Goal: Check status: Check status

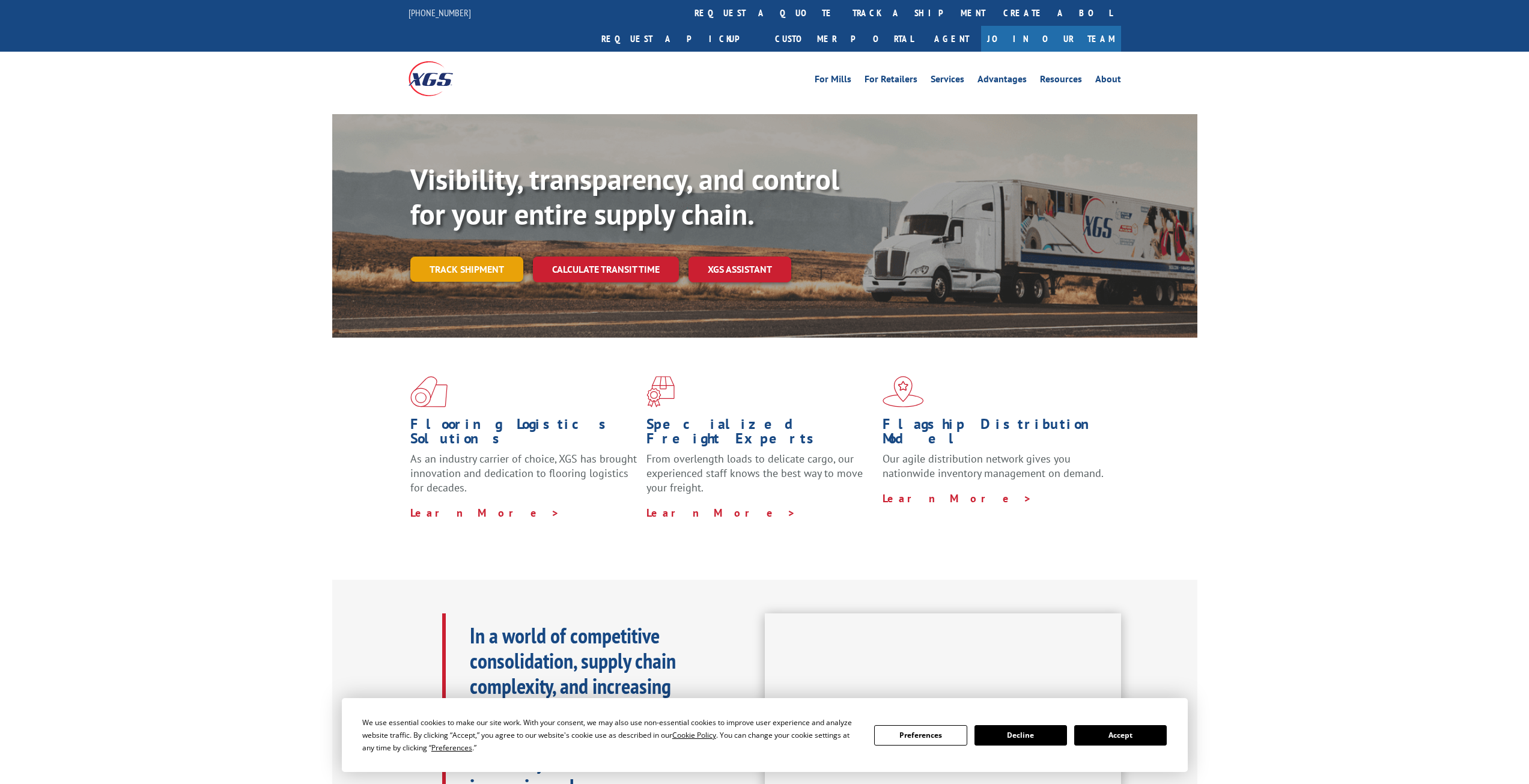
click at [490, 257] on link "Track shipment" at bounding box center [467, 269] width 113 height 25
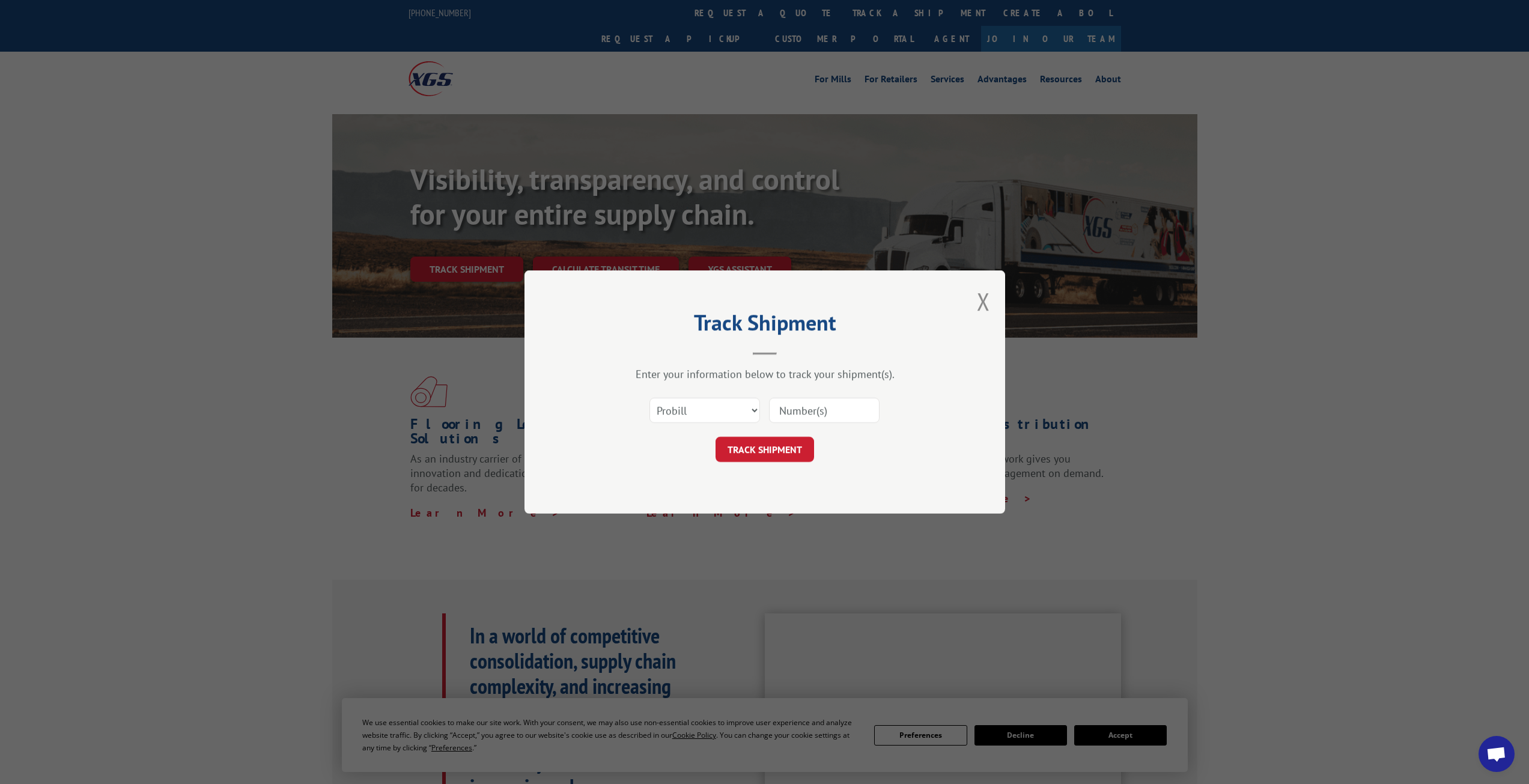
click at [835, 416] on input at bounding box center [824, 410] width 110 height 25
paste input "YK99NYXM4KZZY29"
type input "YK99NYXM4KZZY29"
click at [792, 445] on button "TRACK SHIPMENT" at bounding box center [764, 449] width 99 height 25
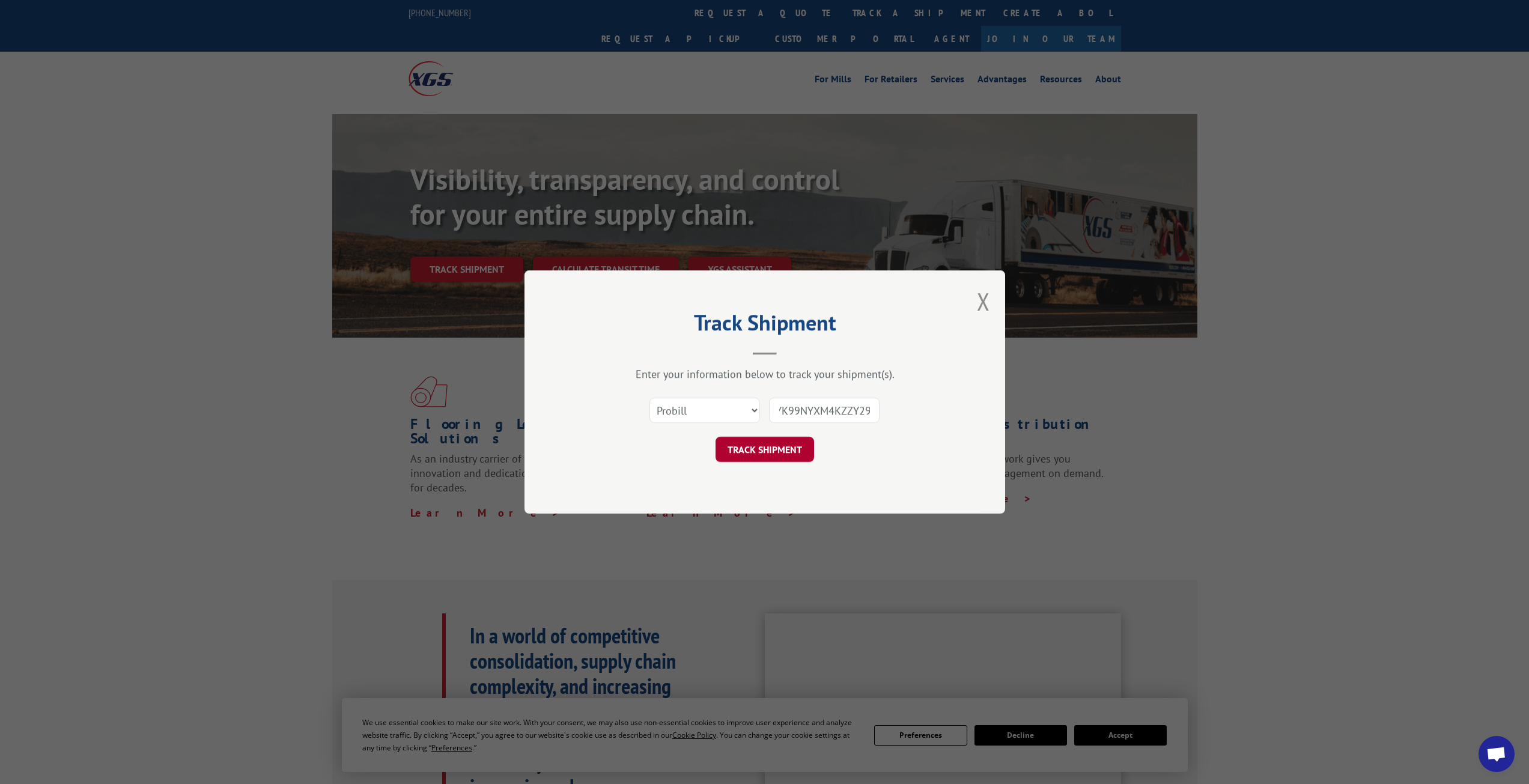
scroll to position [0, 0]
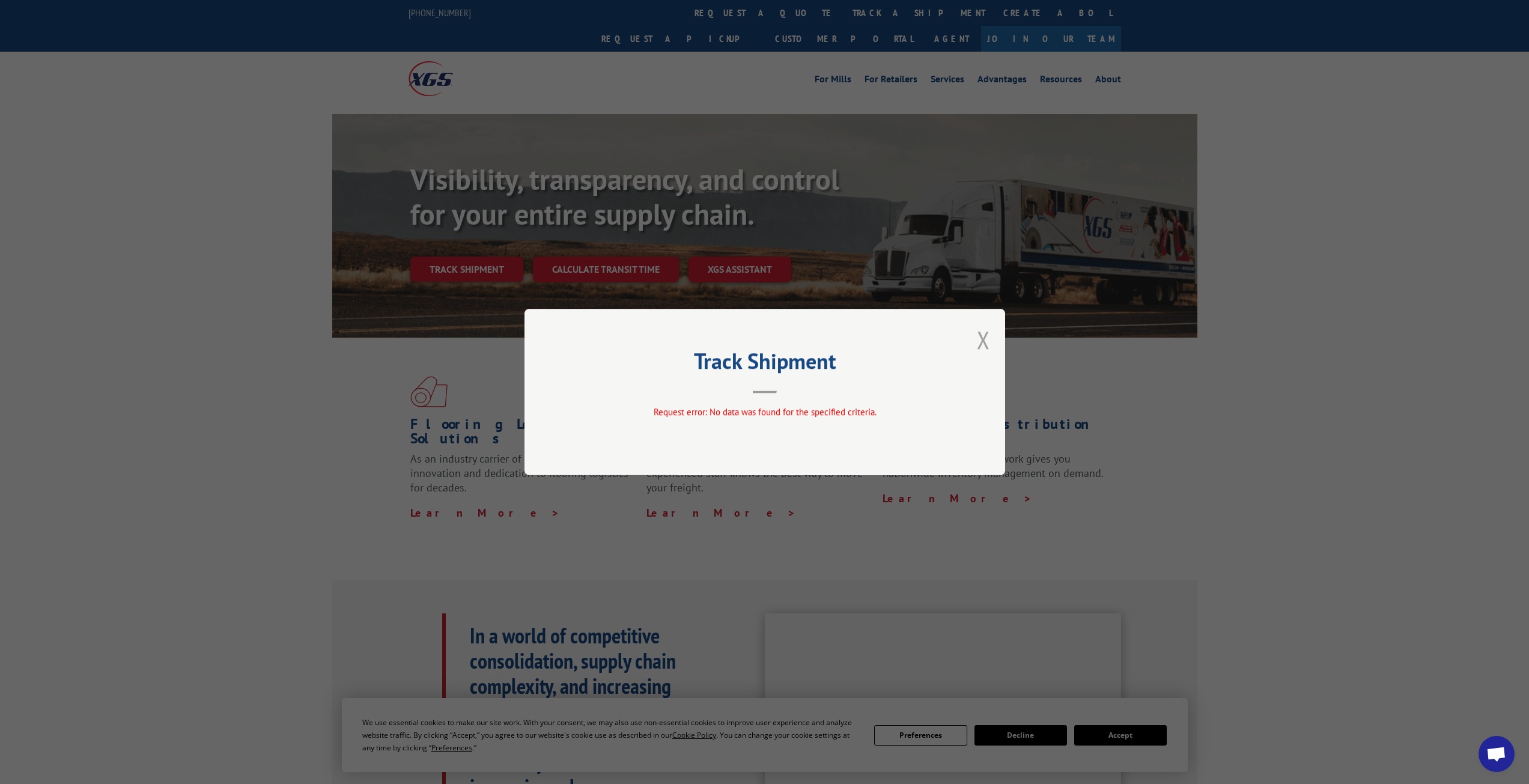
click at [984, 345] on button "Close modal" at bounding box center [983, 340] width 13 height 32
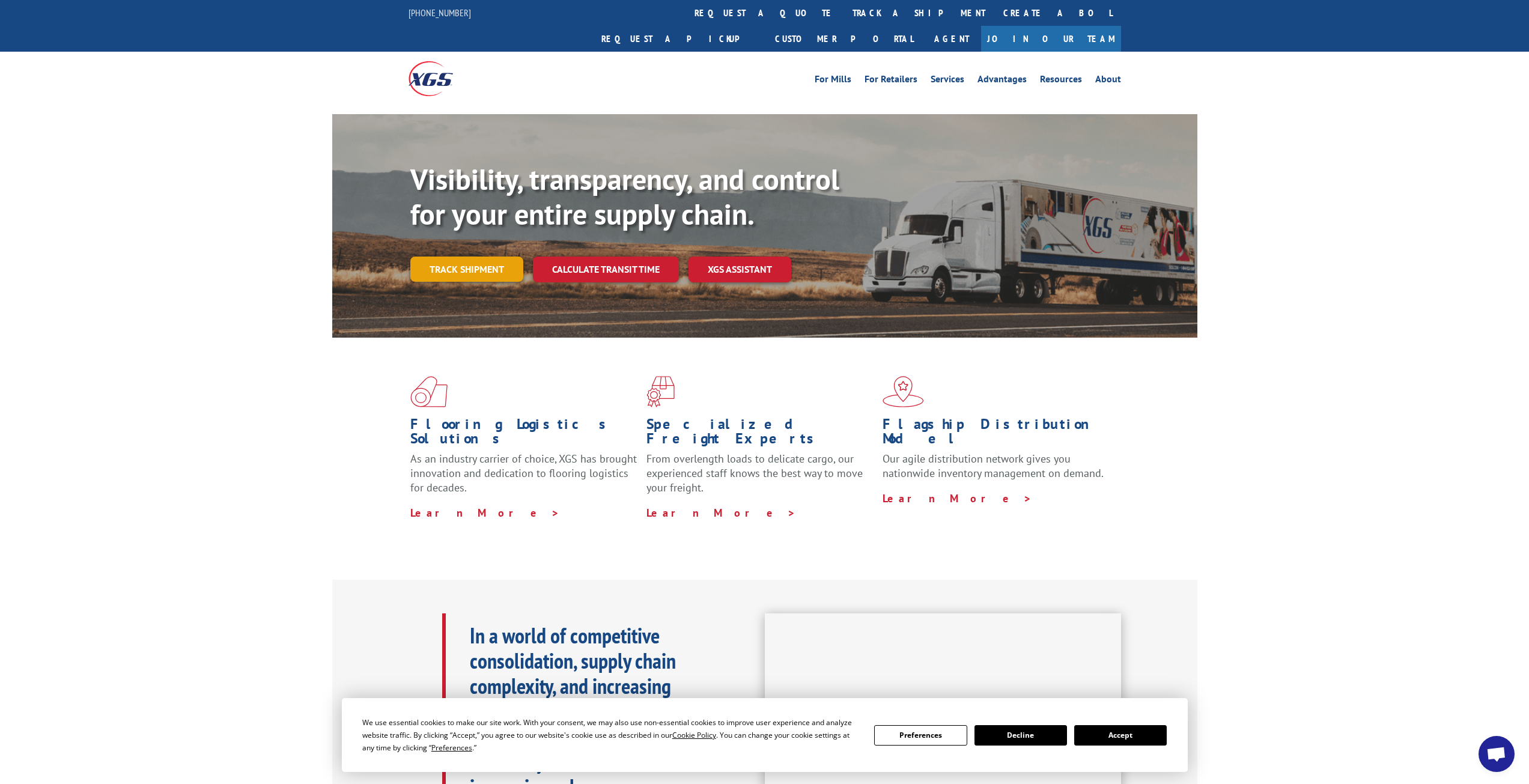
click at [479, 257] on link "Track shipment" at bounding box center [467, 269] width 113 height 25
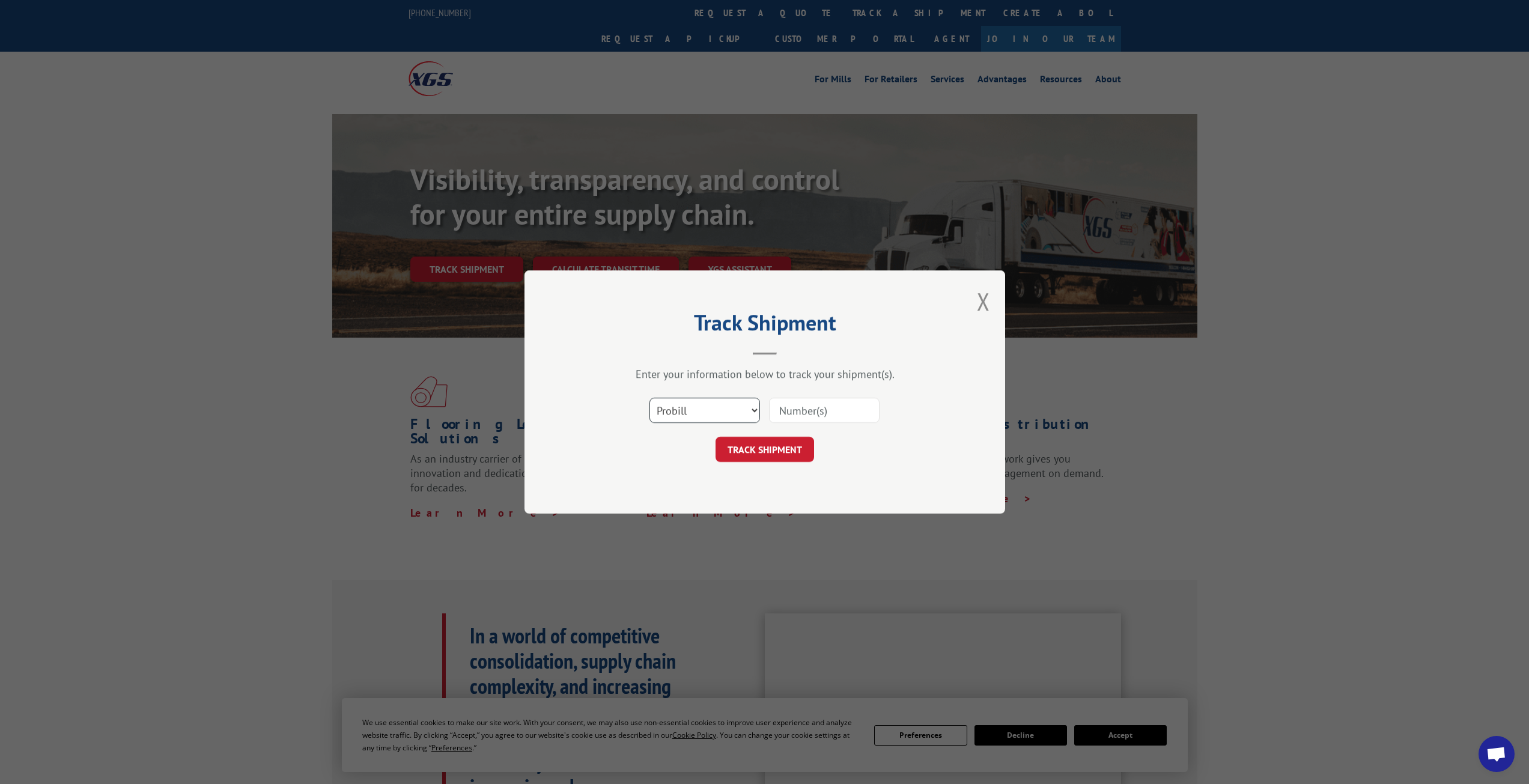
click at [693, 410] on select "Select category... Probill BOL PO" at bounding box center [705, 410] width 110 height 25
select select "bol"
click at [650, 398] on select "Select category... Probill BOL PO" at bounding box center [705, 410] width 110 height 25
click at [785, 412] on input at bounding box center [824, 410] width 110 height 25
paste input "YK99NYXM4KZZY29"
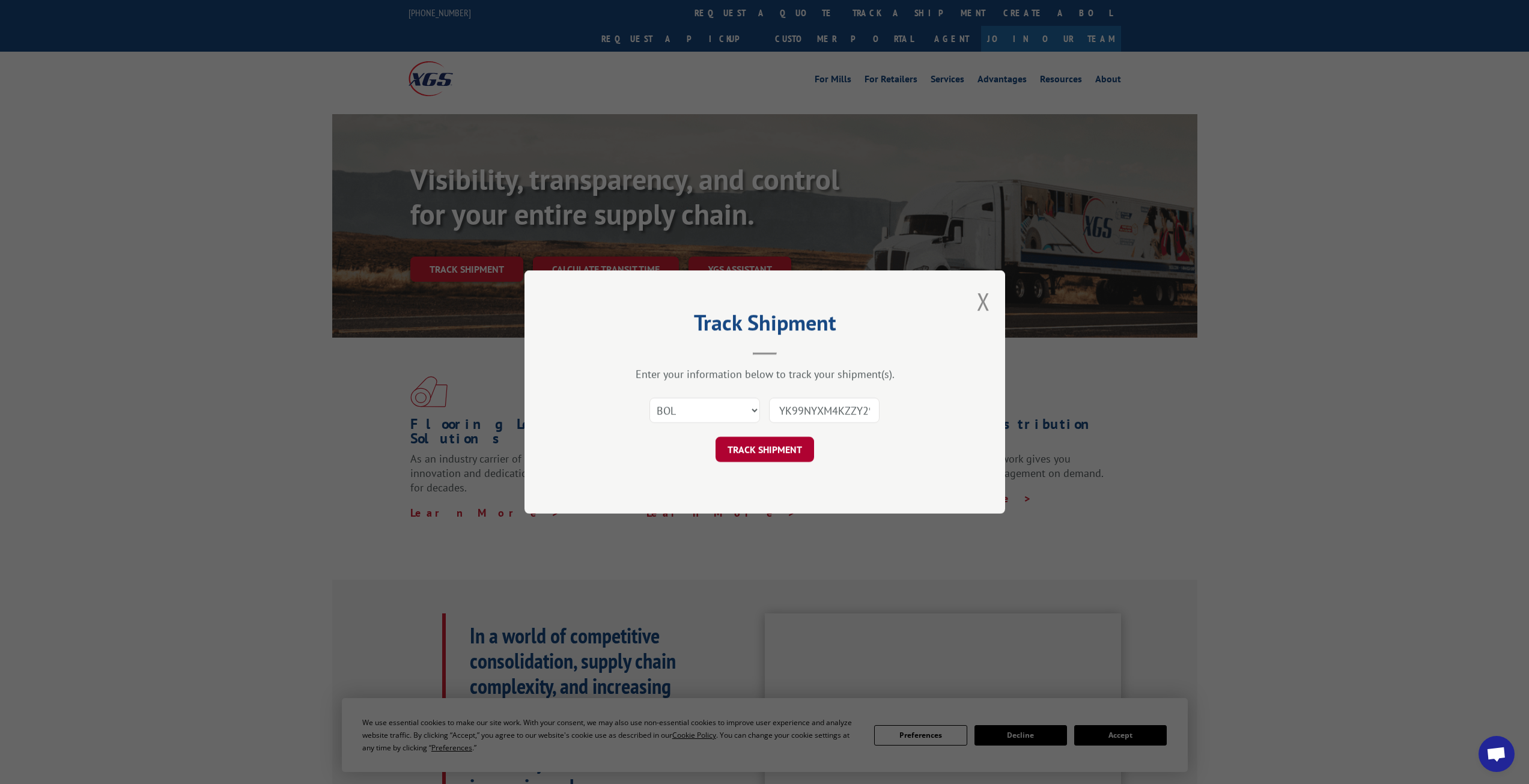
scroll to position [0, 4]
type input "YK99NYXM4KZZY29"
click at [785, 452] on button "TRACK SHIPMENT" at bounding box center [764, 449] width 99 height 25
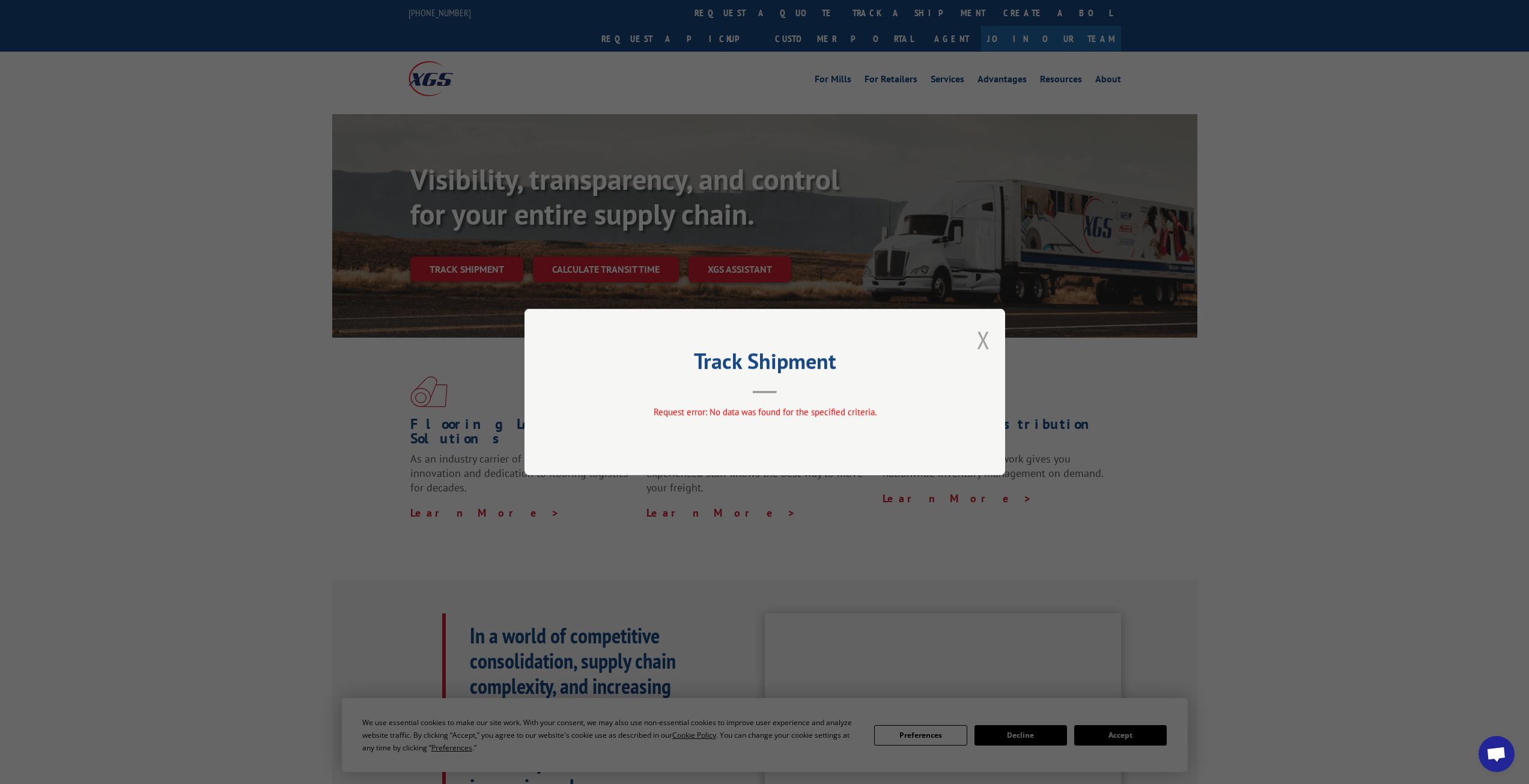
click at [988, 336] on button "Close modal" at bounding box center [983, 340] width 13 height 32
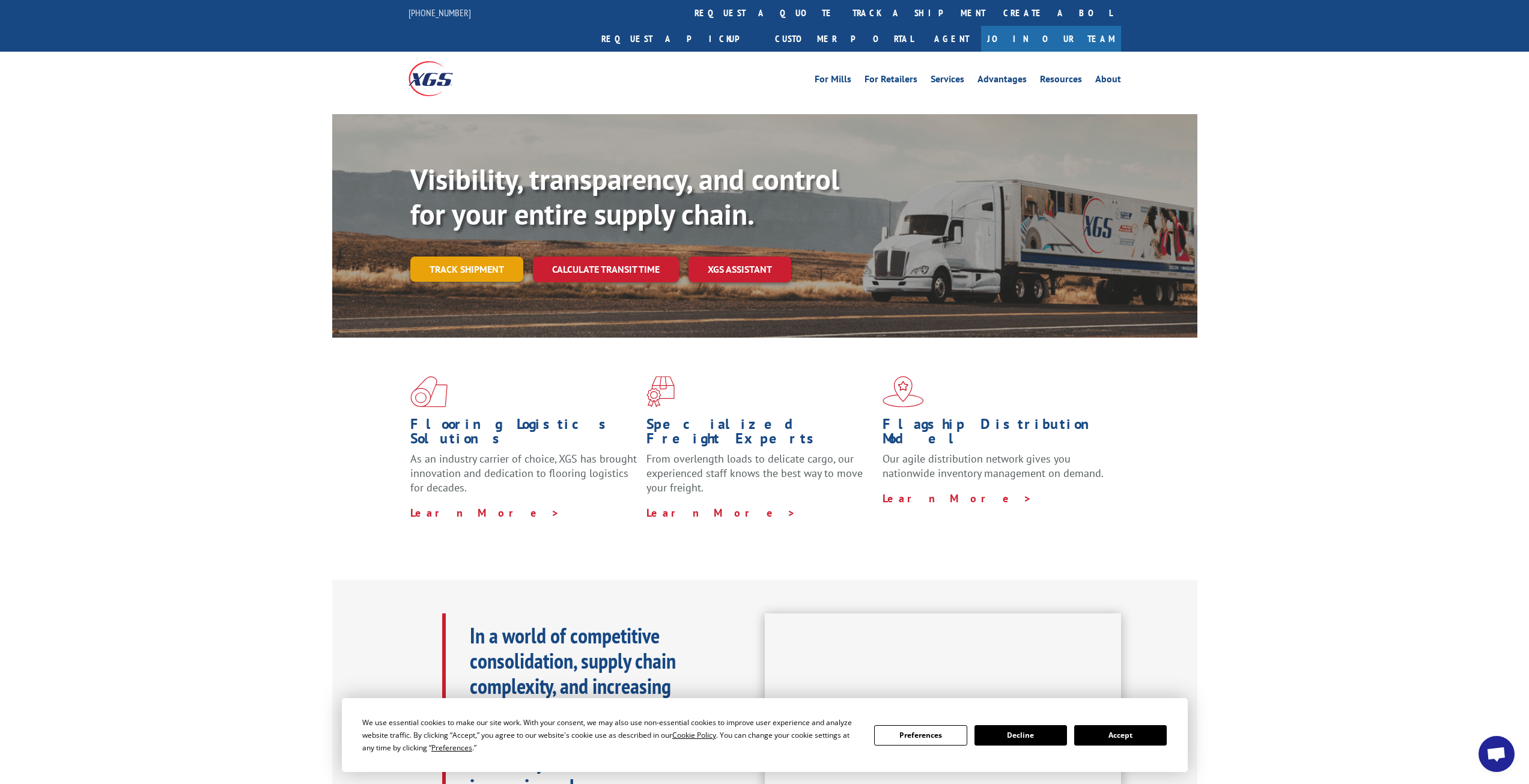
click at [490, 257] on link "Track shipment" at bounding box center [467, 269] width 113 height 25
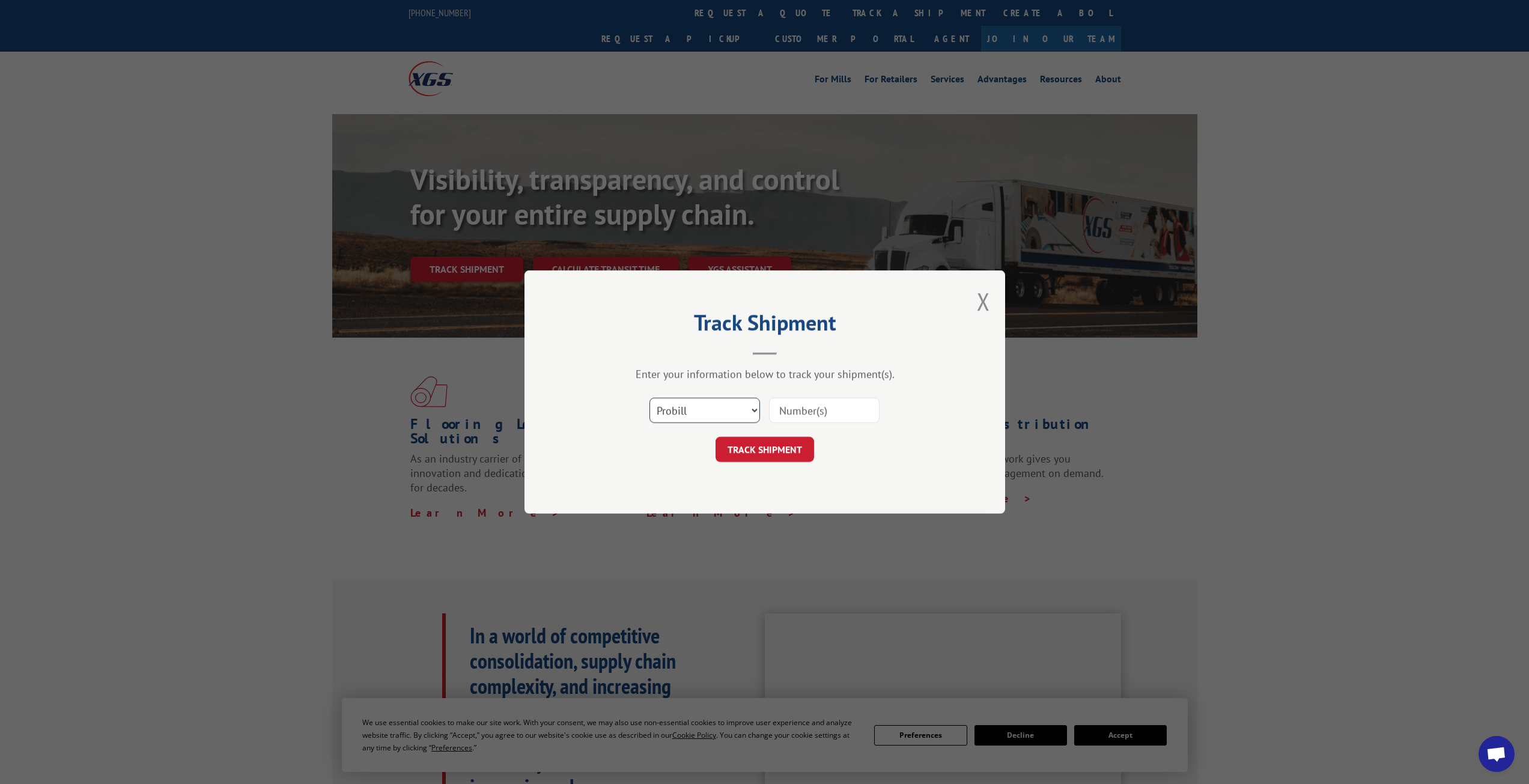
click at [724, 409] on select "Select category... Probill BOL PO" at bounding box center [705, 410] width 110 height 25
select select "po"
click at [650, 398] on select "Select category... Probill BOL PO" at bounding box center [705, 410] width 110 height 25
click at [804, 414] on input at bounding box center [824, 410] width 110 height 25
paste input "YK99NYXM4KZZY29"
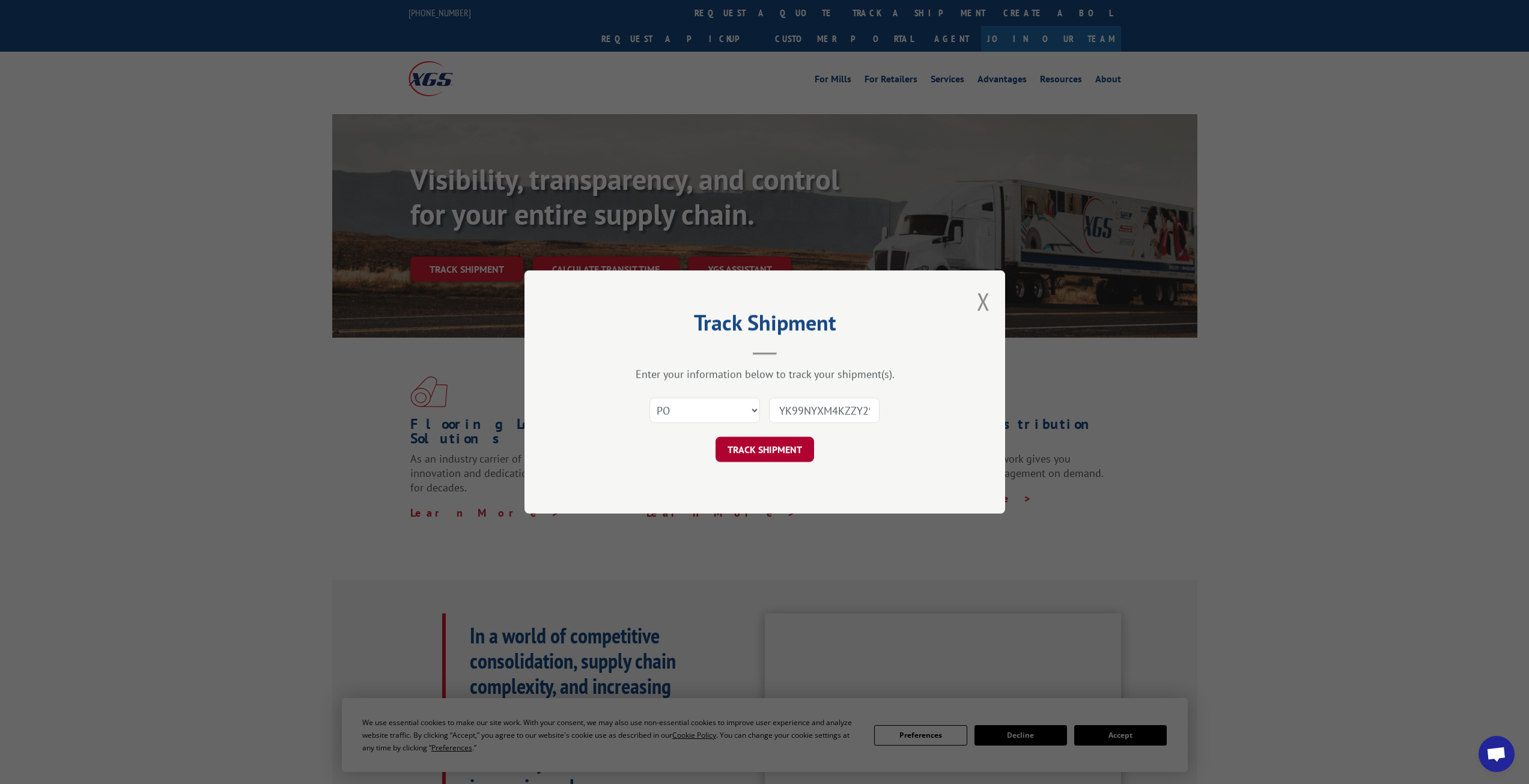
scroll to position [0, 4]
type input "YK99NYXM4KZZY29"
click at [769, 449] on button "TRACK SHIPMENT" at bounding box center [764, 449] width 99 height 25
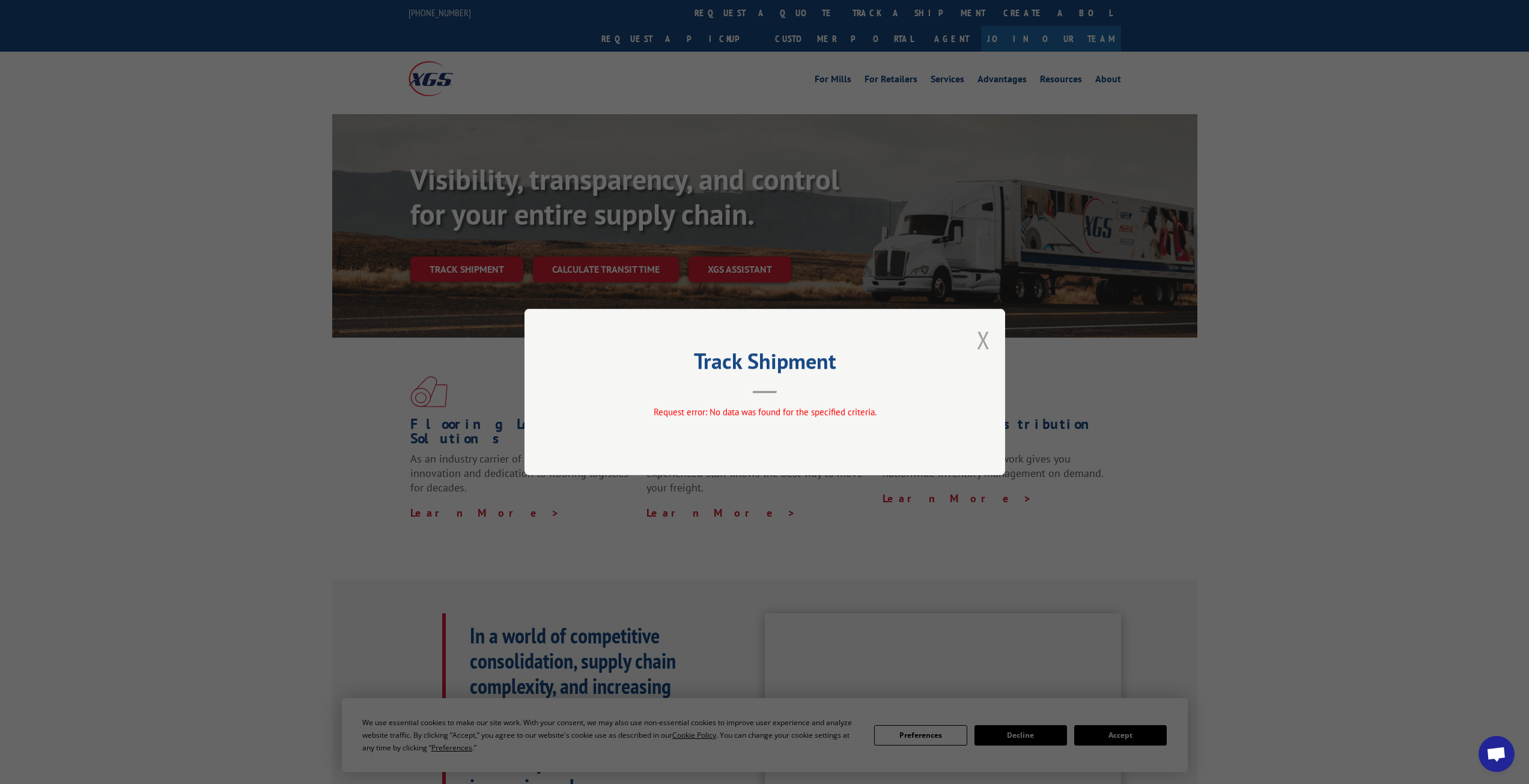
click at [980, 342] on button "Close modal" at bounding box center [983, 340] width 13 height 32
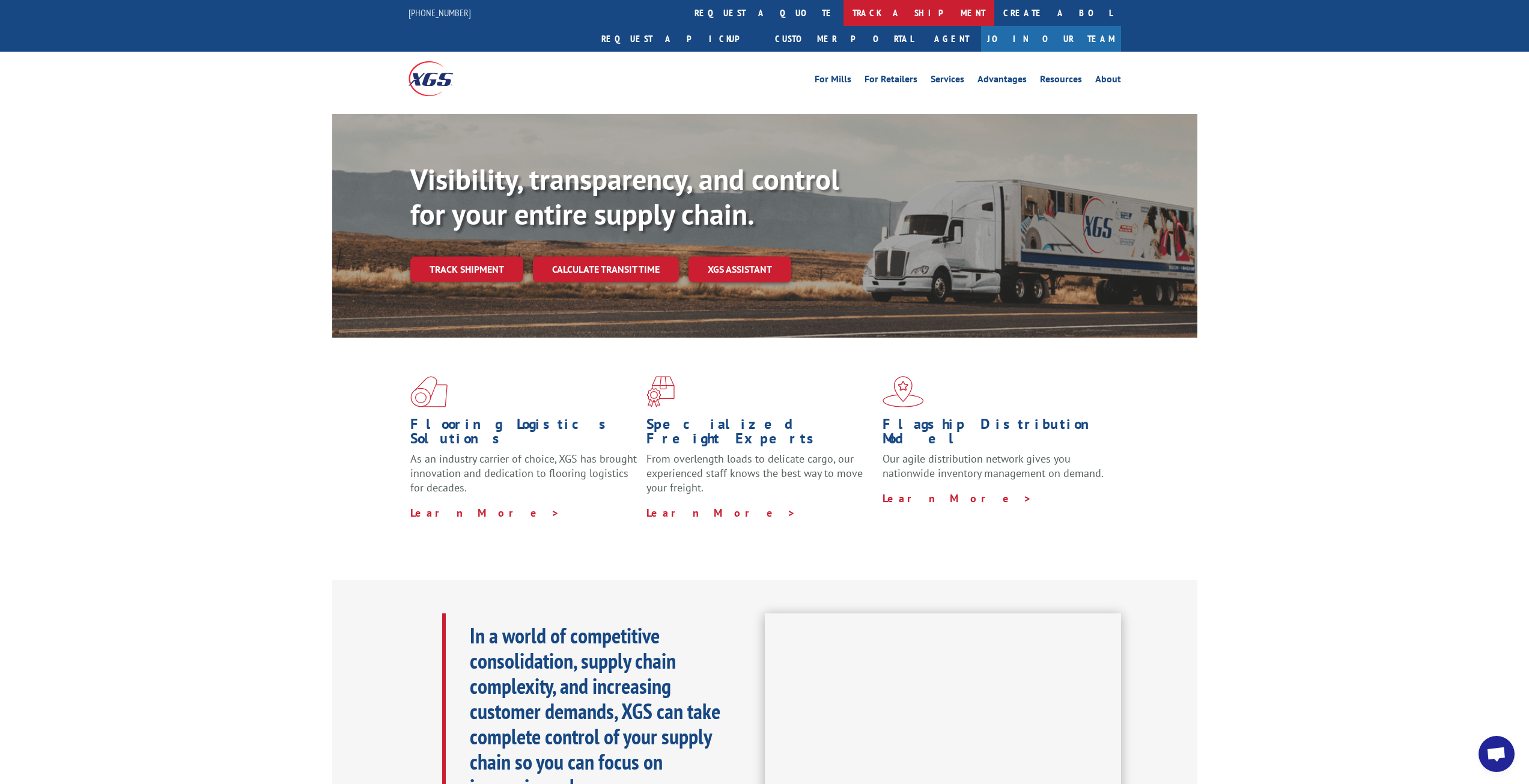
click at [844, 12] on link "track a shipment" at bounding box center [919, 12] width 151 height 26
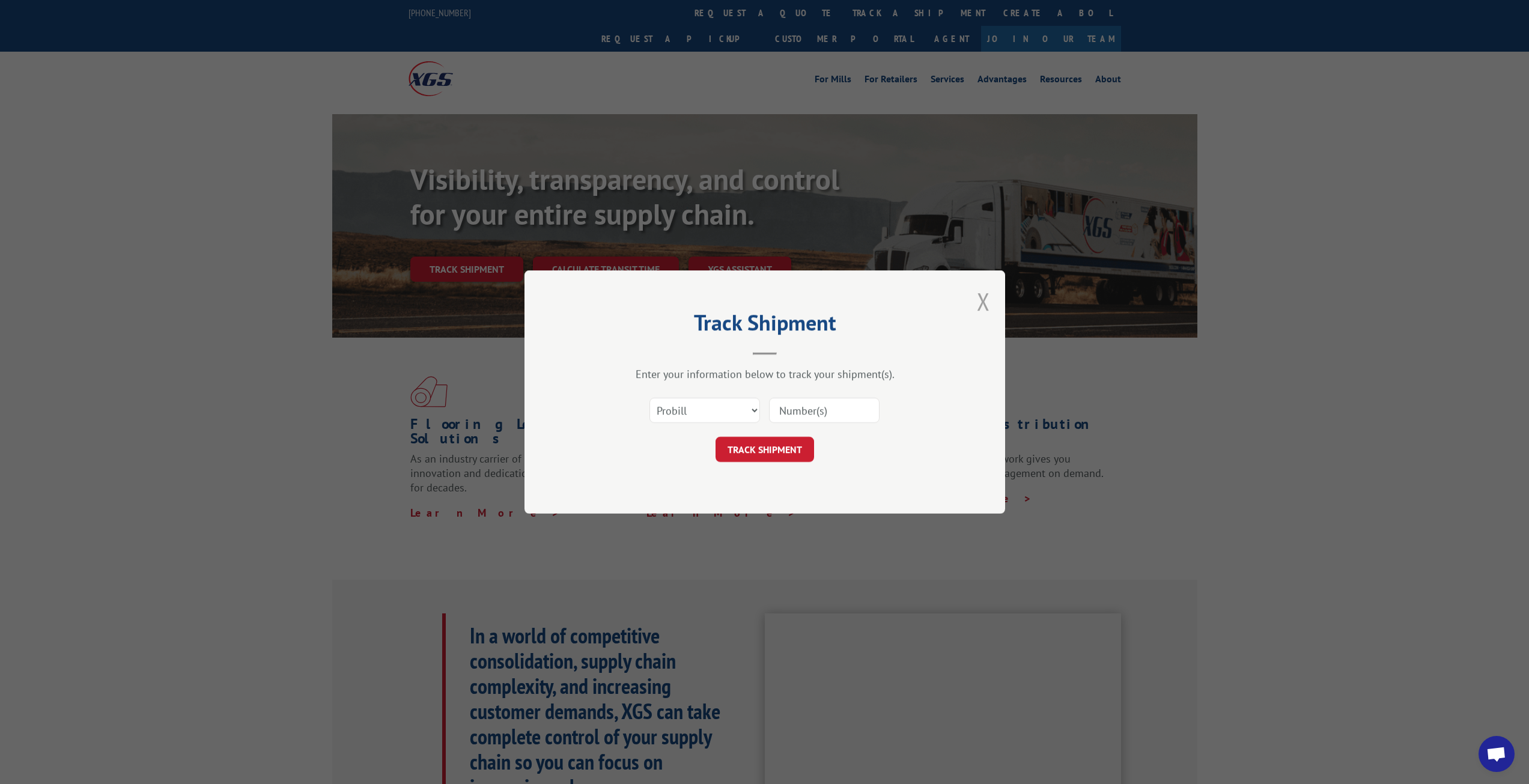
click at [978, 306] on button "Close modal" at bounding box center [983, 301] width 13 height 32
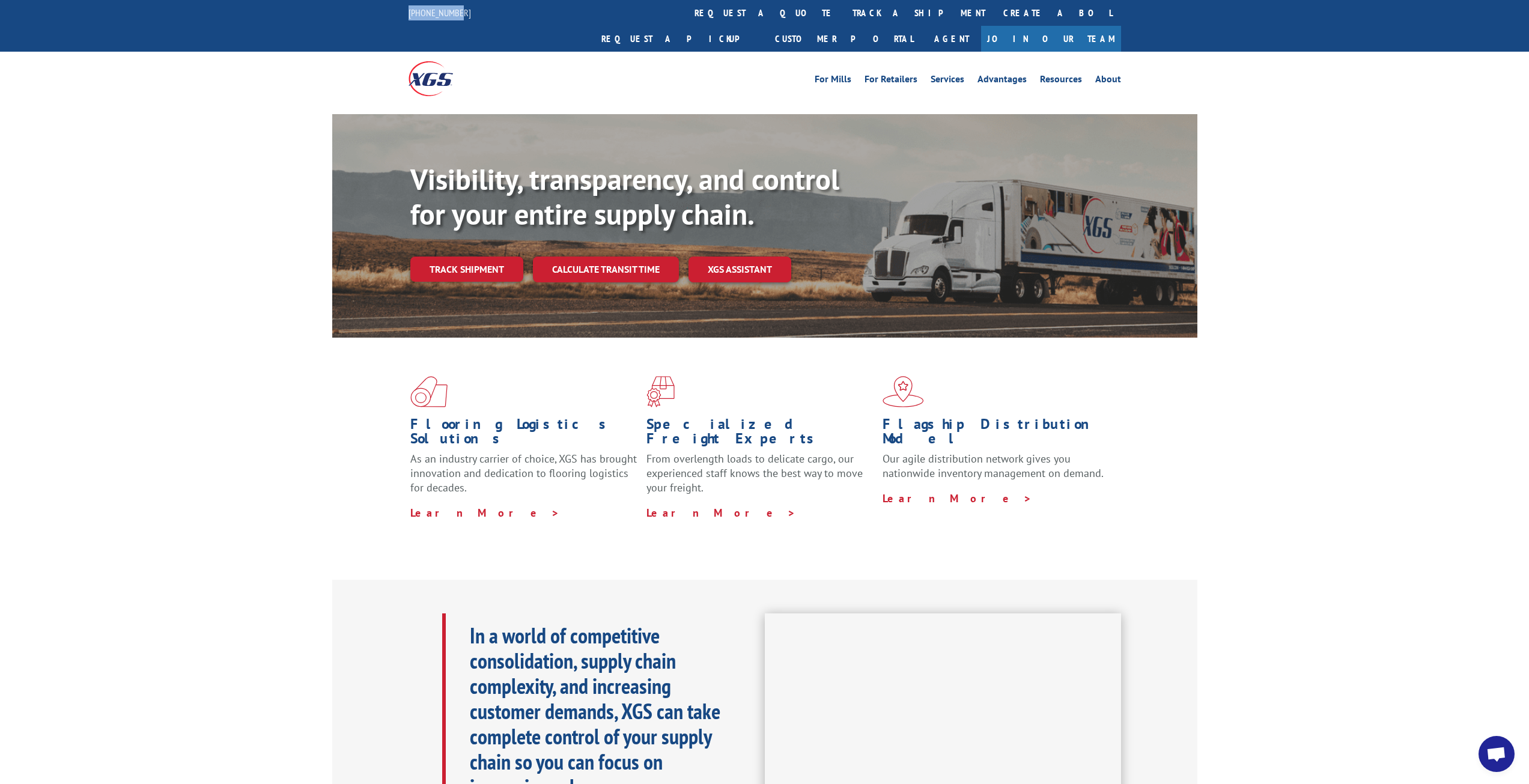
drag, startPoint x: 464, startPoint y: 13, endPoint x: 395, endPoint y: 13, distance: 69.0
click at [395, 13] on div "[PHONE_NUMBER] request a quote track a shipment Create a BOL Request a pickup C…" at bounding box center [764, 26] width 1529 height 52
copy link "[PHONE_NUMBER]"
click at [497, 257] on link "Track shipment" at bounding box center [467, 269] width 113 height 25
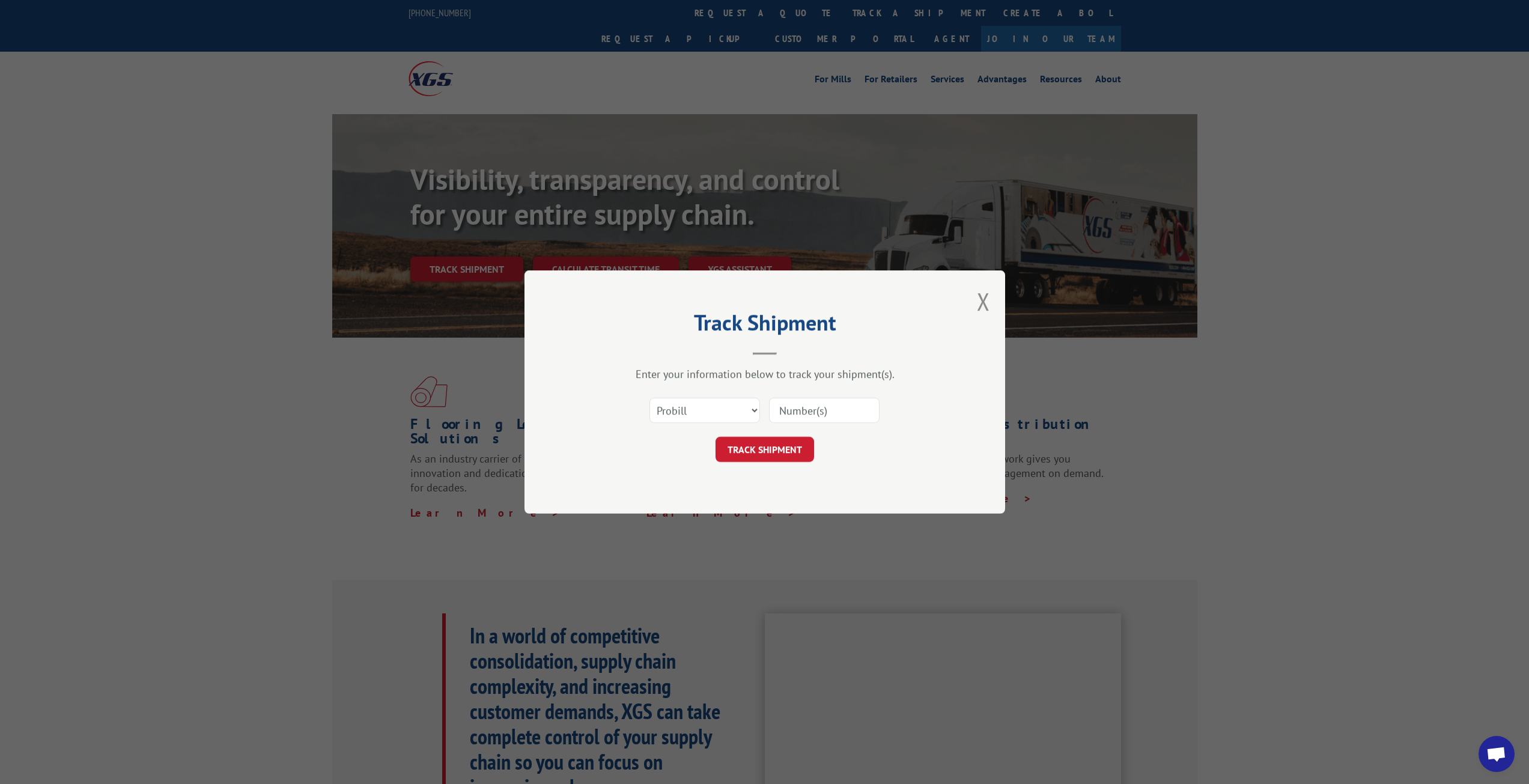
click at [869, 410] on input at bounding box center [824, 410] width 110 height 25
paste input "T1582707"
type input "T1582707"
click at [775, 445] on button "TRACK SHIPMENT" at bounding box center [764, 449] width 99 height 25
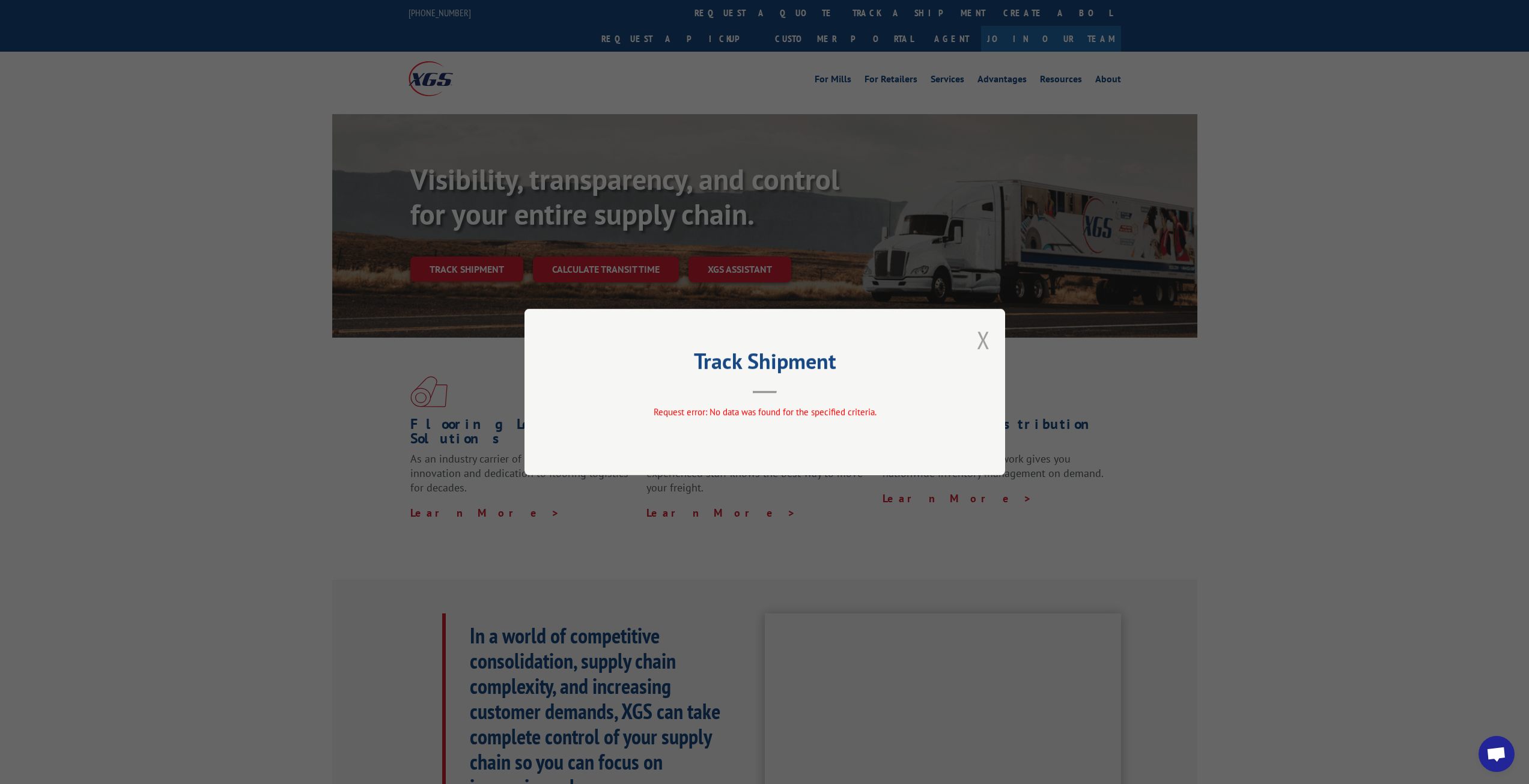
click at [987, 341] on button "Close modal" at bounding box center [983, 340] width 13 height 32
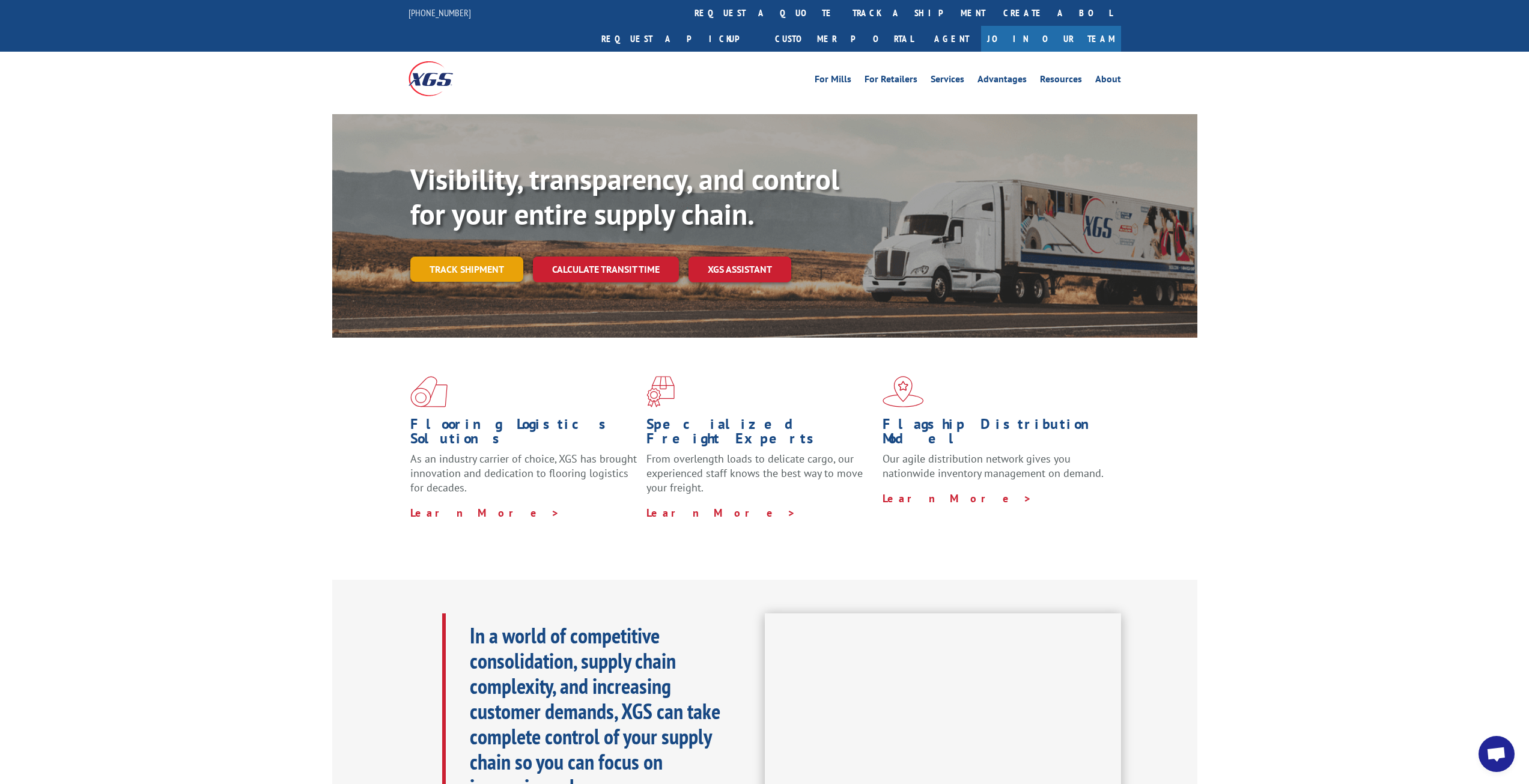
click at [440, 257] on link "Track shipment" at bounding box center [467, 269] width 113 height 25
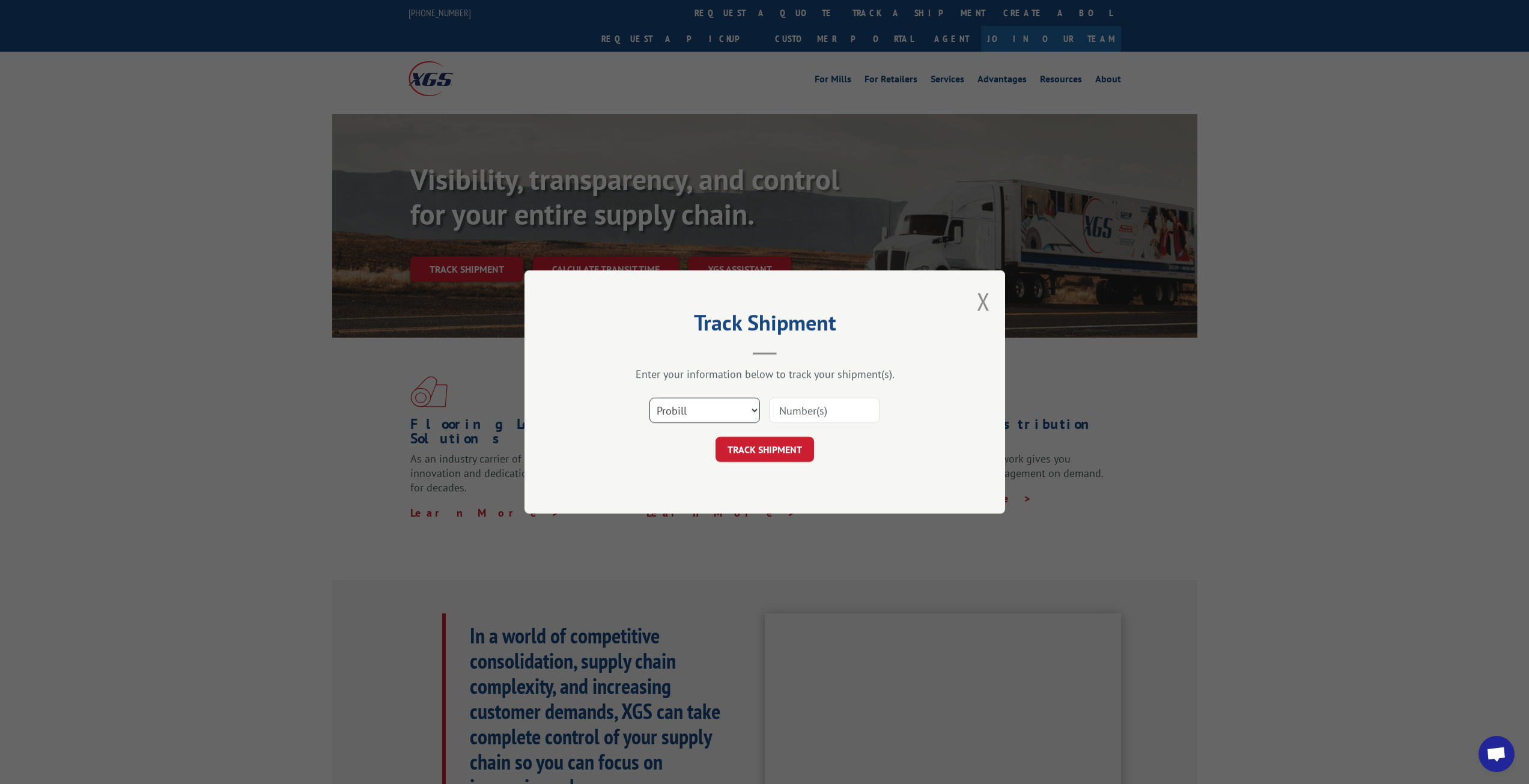
click at [705, 404] on select "Select category... Probill BOL PO" at bounding box center [705, 410] width 110 height 25
select select "bol"
click at [650, 398] on select "Select category... Probill BOL PO" at bounding box center [705, 410] width 110 height 25
click at [792, 417] on input at bounding box center [824, 410] width 110 height 25
paste input "T1582707"
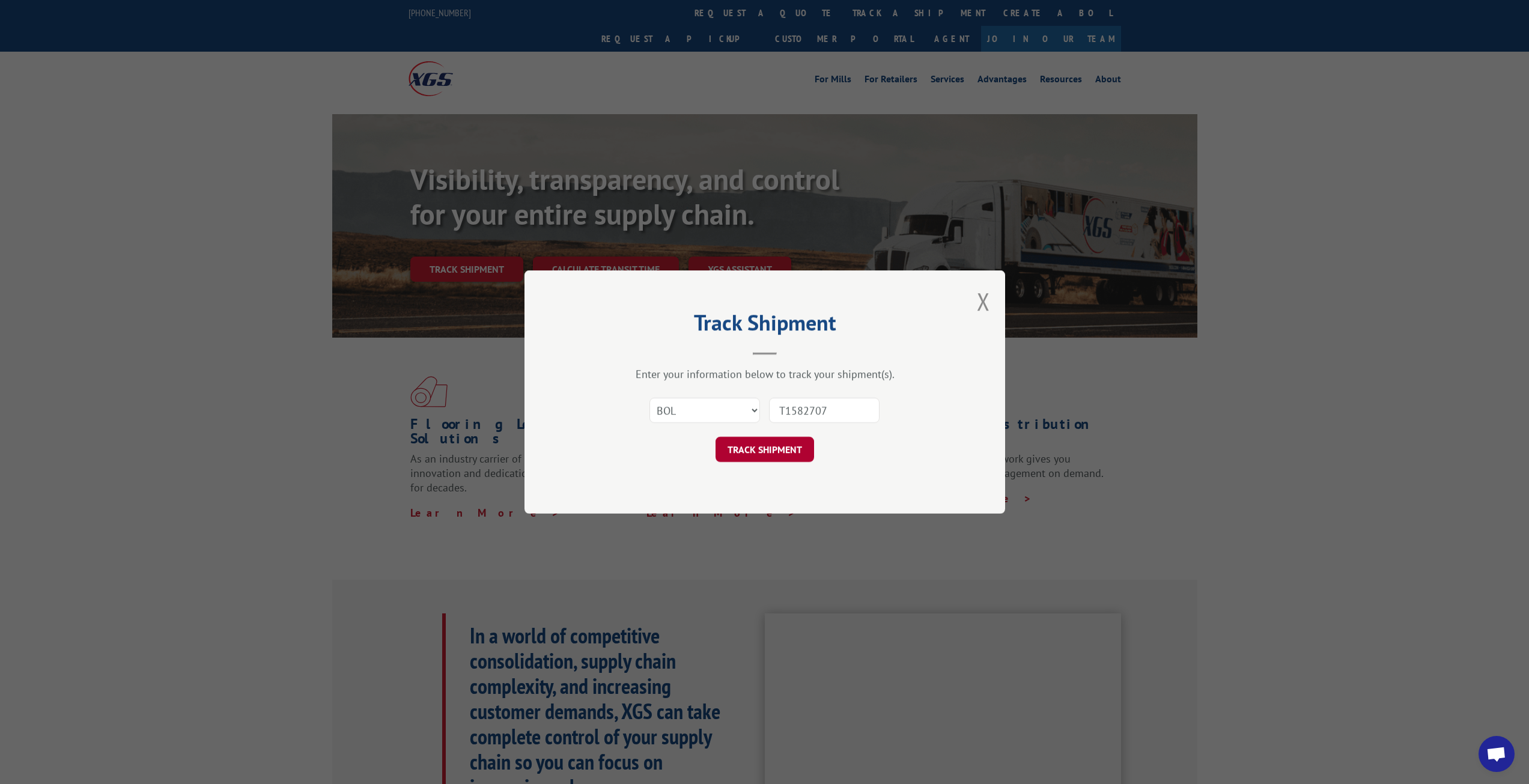
type input "T1582707"
click at [782, 445] on button "TRACK SHIPMENT" at bounding box center [764, 449] width 99 height 25
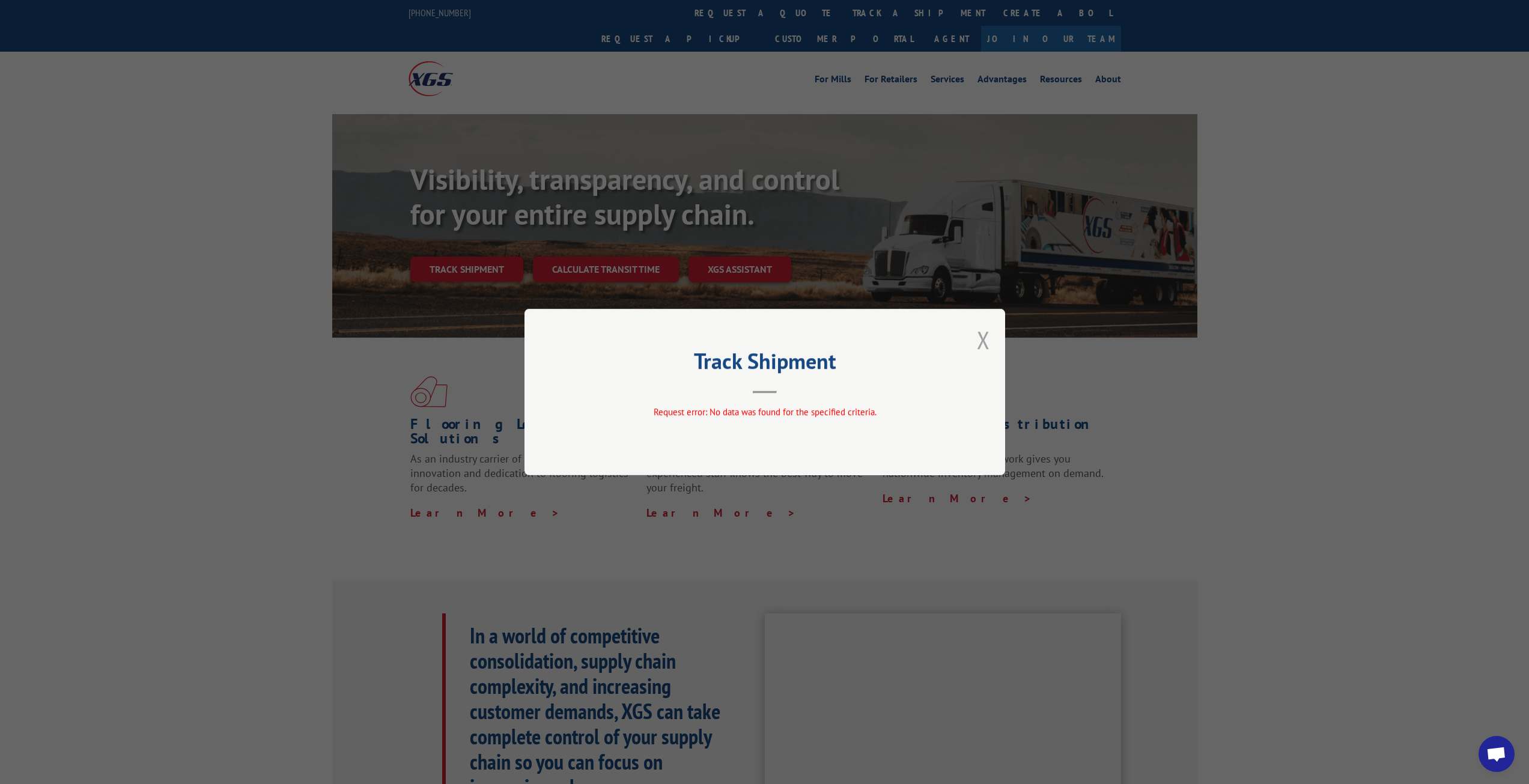
click at [983, 336] on button "Close modal" at bounding box center [983, 340] width 13 height 32
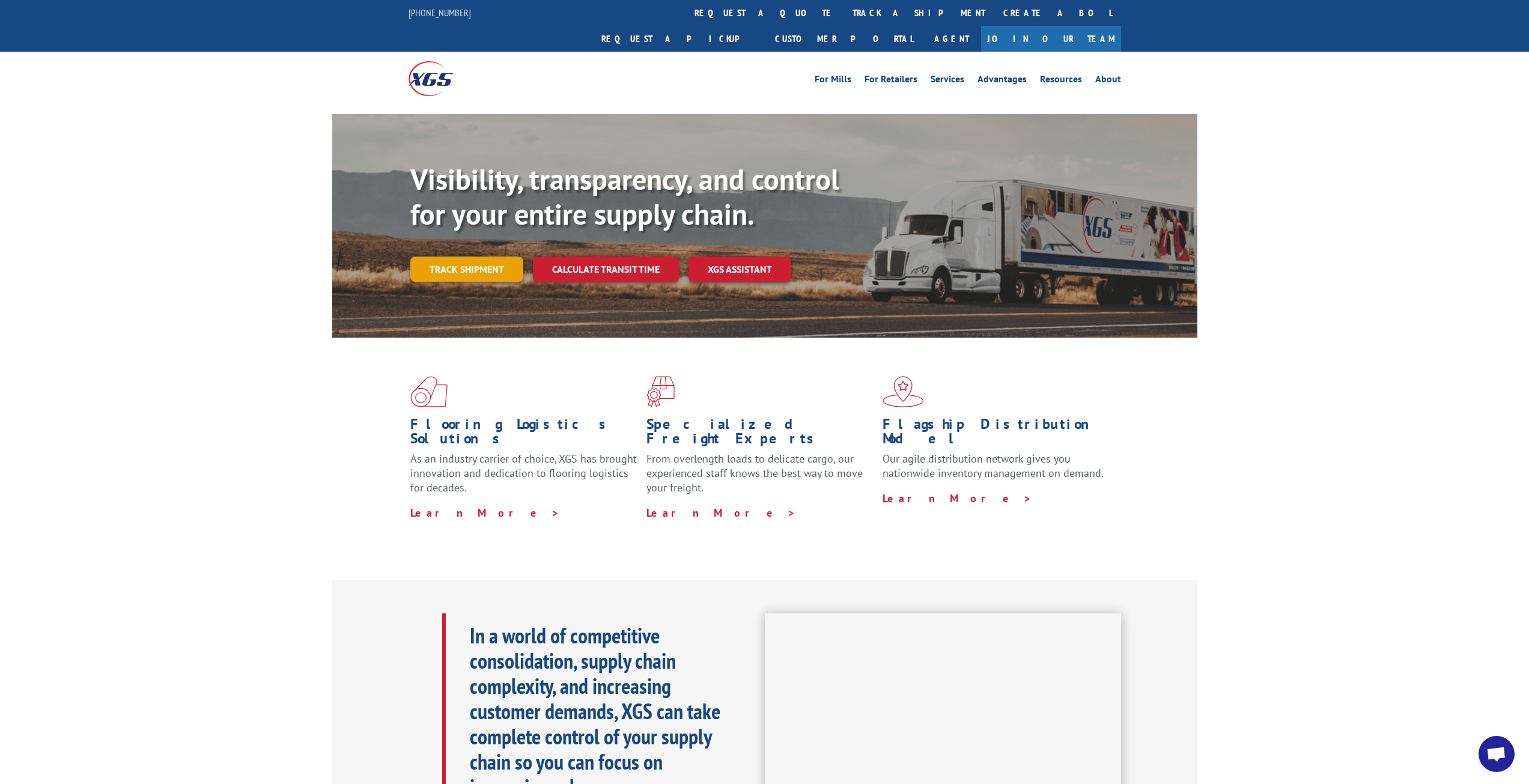
click at [492, 257] on link "Track shipment" at bounding box center [467, 269] width 113 height 25
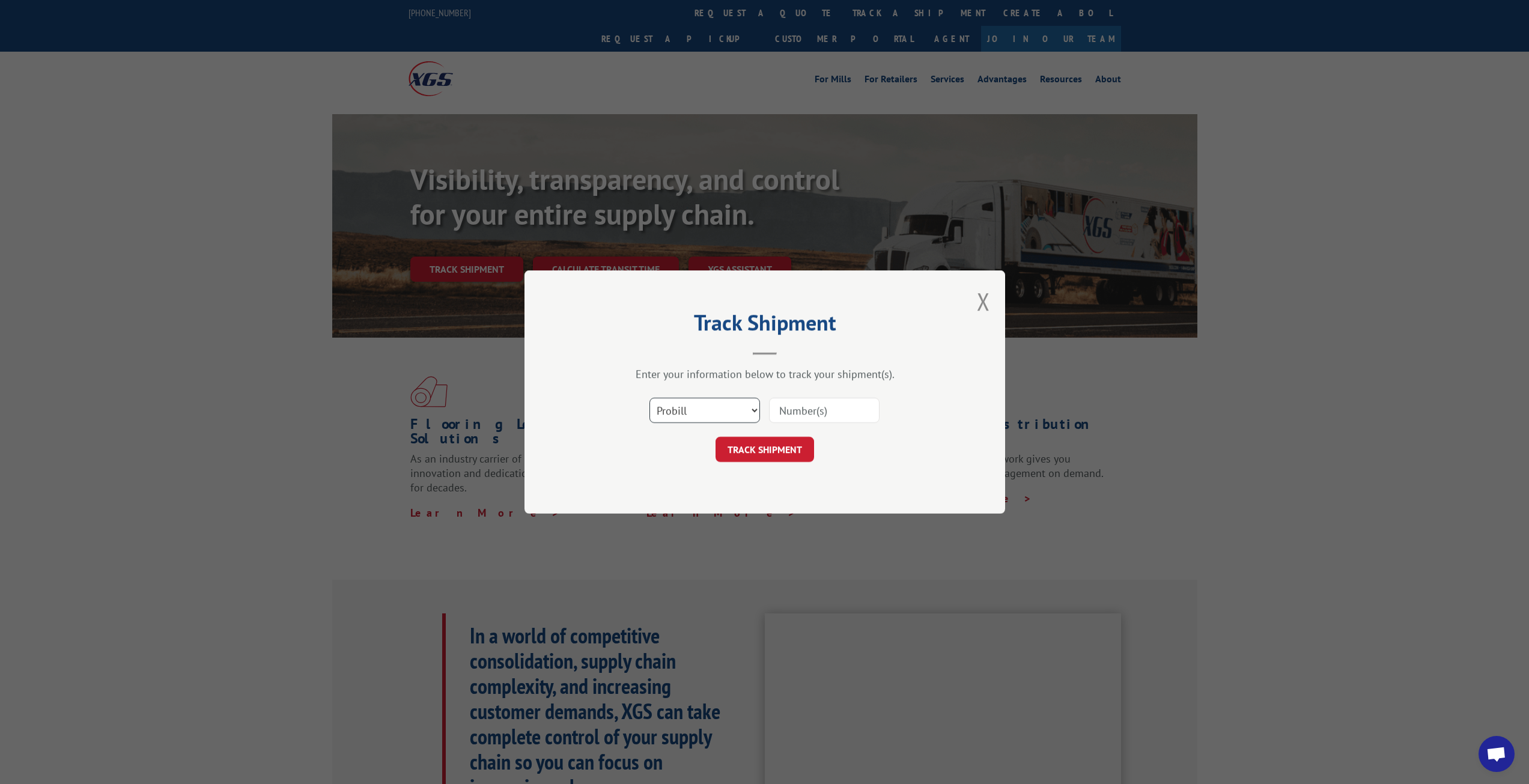
drag, startPoint x: 720, startPoint y: 412, endPoint x: 721, endPoint y: 419, distance: 7.1
click at [720, 412] on select "Select category... Probill BOL PO" at bounding box center [705, 410] width 110 height 25
select select "bol"
click at [650, 398] on select "Select category... Probill BOL PO" at bounding box center [705, 410] width 110 height 25
click at [794, 405] on input at bounding box center [824, 410] width 110 height 25
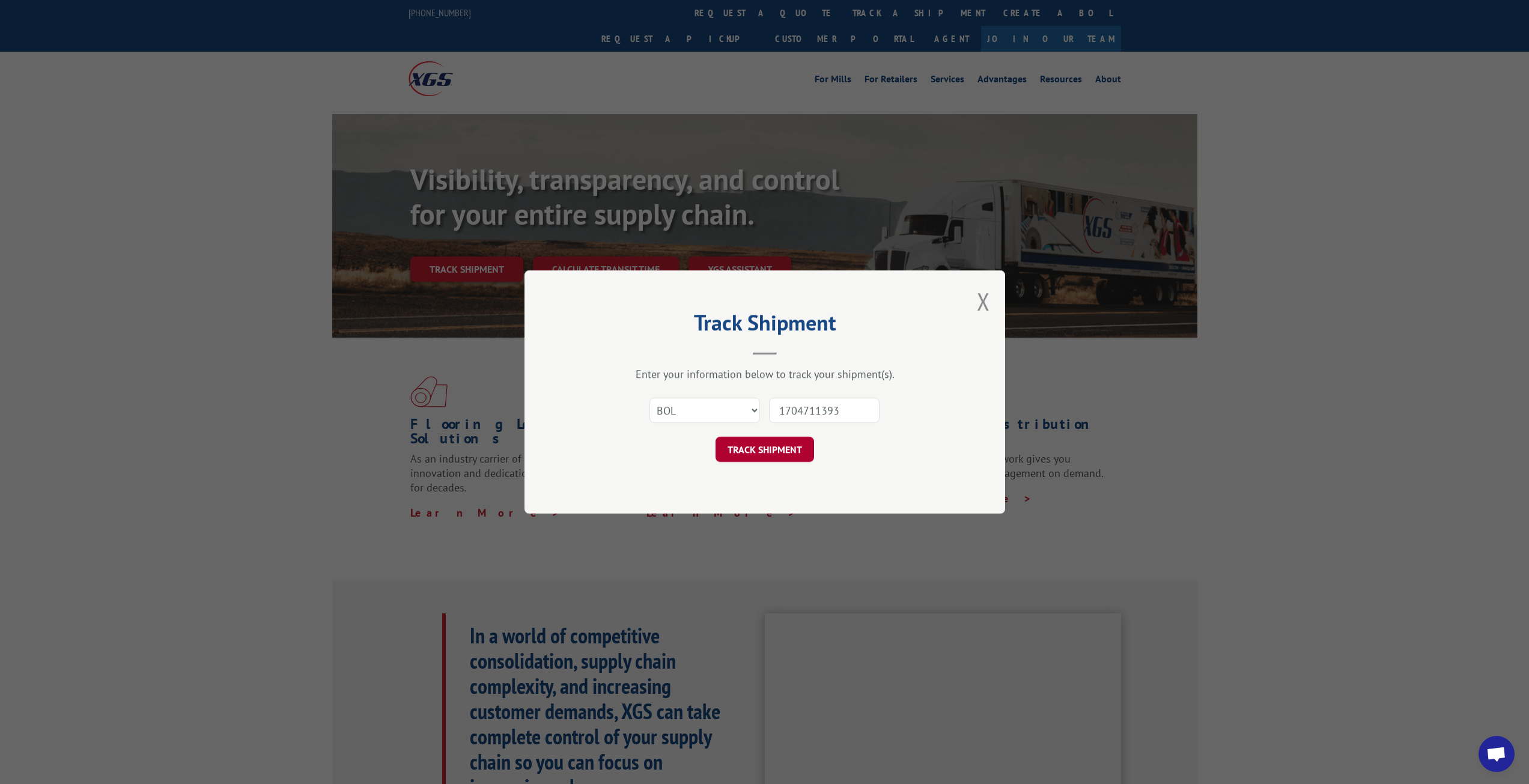
type input "1704711393"
click at [798, 451] on button "TRACK SHIPMENT" at bounding box center [764, 449] width 99 height 25
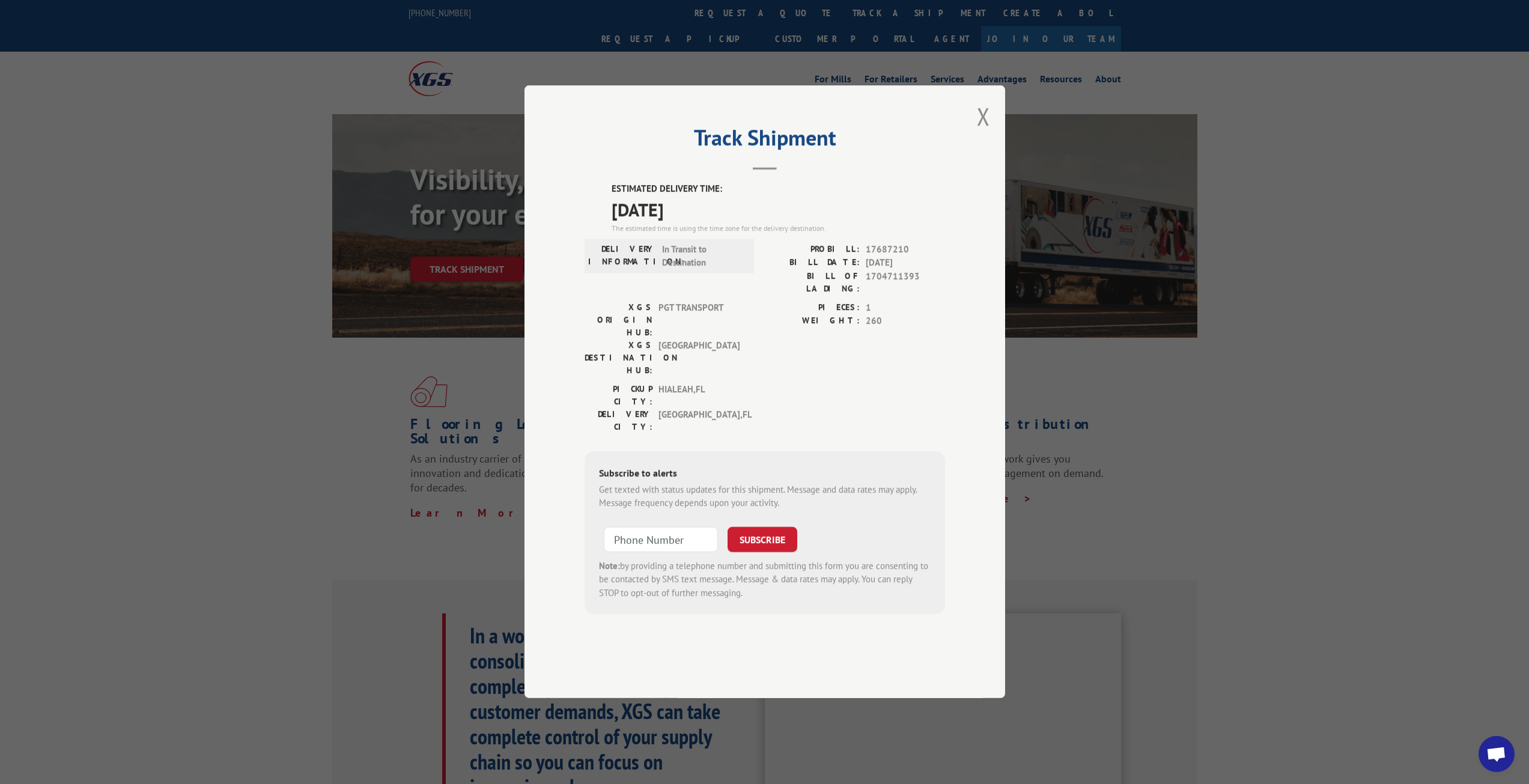
type input "+1 (___) ___-____"
click at [666, 527] on input "+1 (___) ___-____" at bounding box center [661, 539] width 114 height 25
click at [930, 390] on div "[GEOGRAPHIC_DATA]: [GEOGRAPHIC_DATA] , [GEOGRAPHIC_DATA] [GEOGRAPHIC_DATA]: [GE…" at bounding box center [764, 410] width 361 height 56
click at [983, 132] on button "Close modal" at bounding box center [983, 116] width 13 height 32
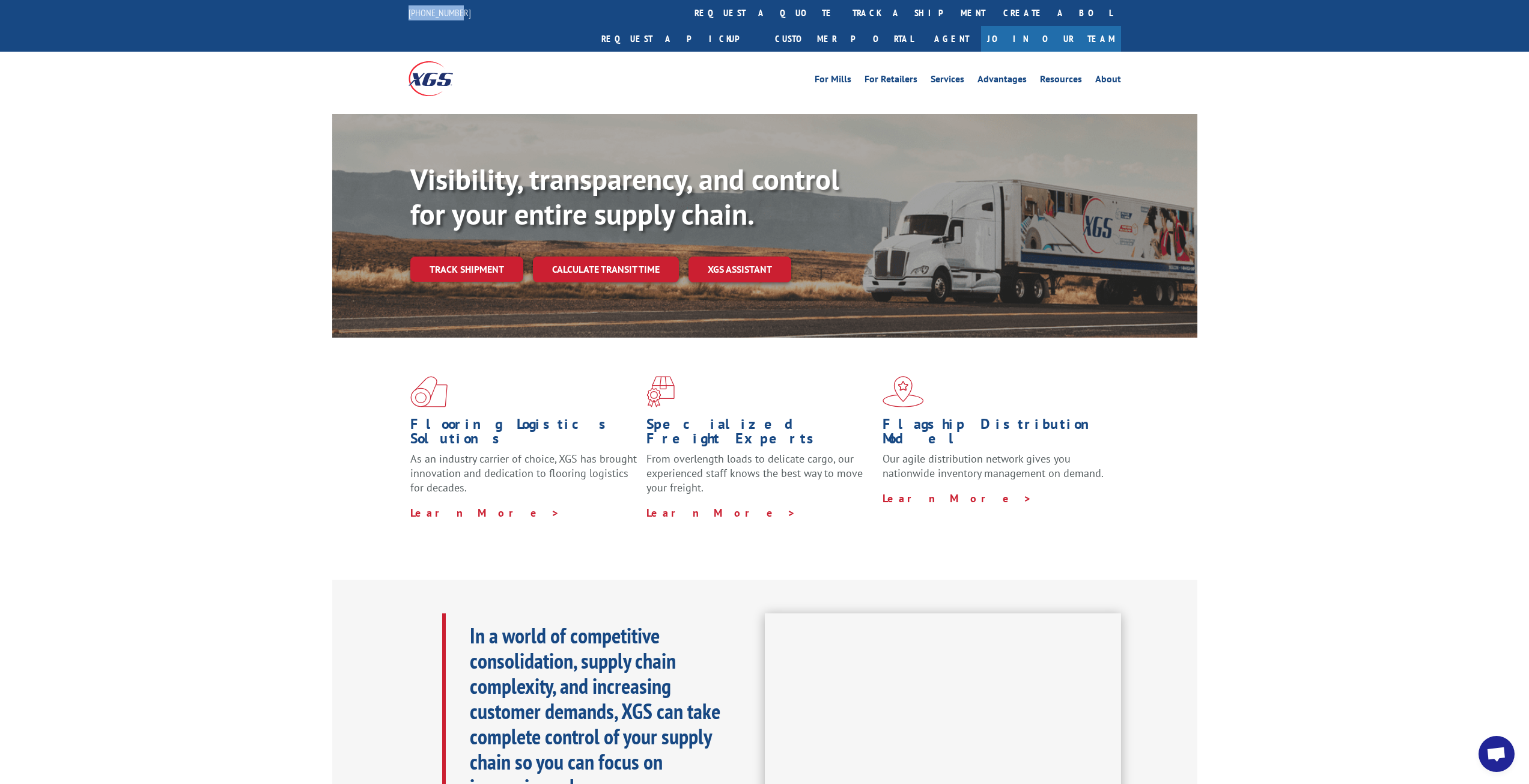
drag, startPoint x: 457, startPoint y: 14, endPoint x: 403, endPoint y: 17, distance: 54.1
click at [403, 17] on div "[PHONE_NUMBER] request a quote track a shipment Create a BOL Request a pickup C…" at bounding box center [764, 26] width 1529 height 52
copy link "[PHONE_NUMBER]"
